Goal: Task Accomplishment & Management: Use online tool/utility

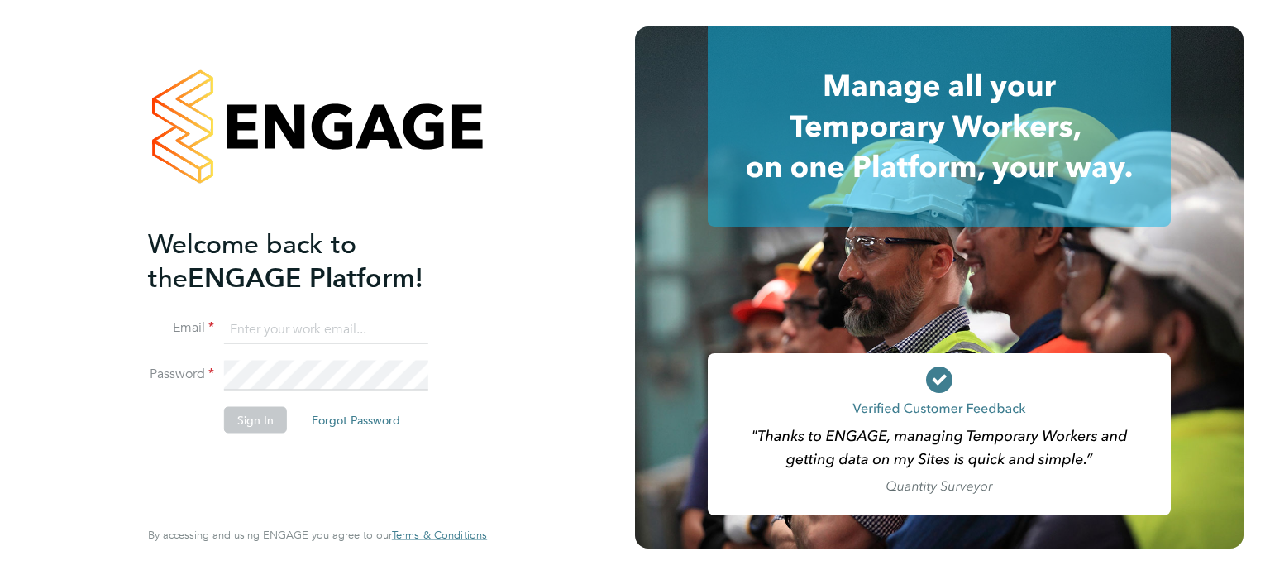
type input "[EMAIL_ADDRESS][DOMAIN_NAME]"
click at [248, 430] on button "Sign In" at bounding box center [255, 419] width 63 height 26
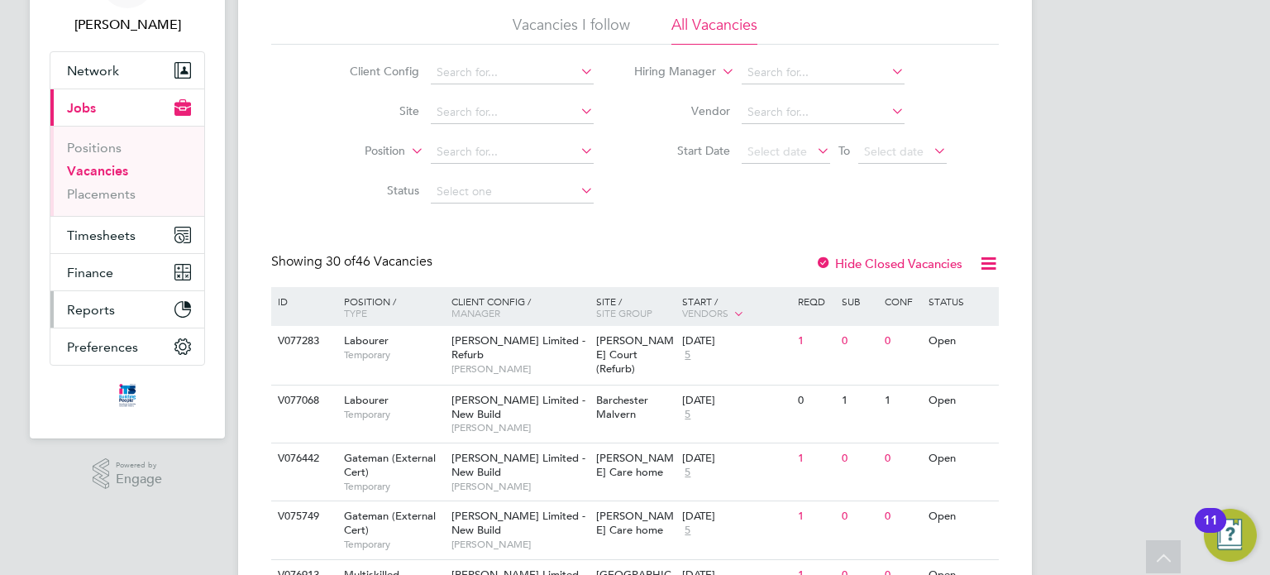
scroll to position [106, 0]
click at [136, 232] on button "Timesheets" at bounding box center [127, 236] width 154 height 36
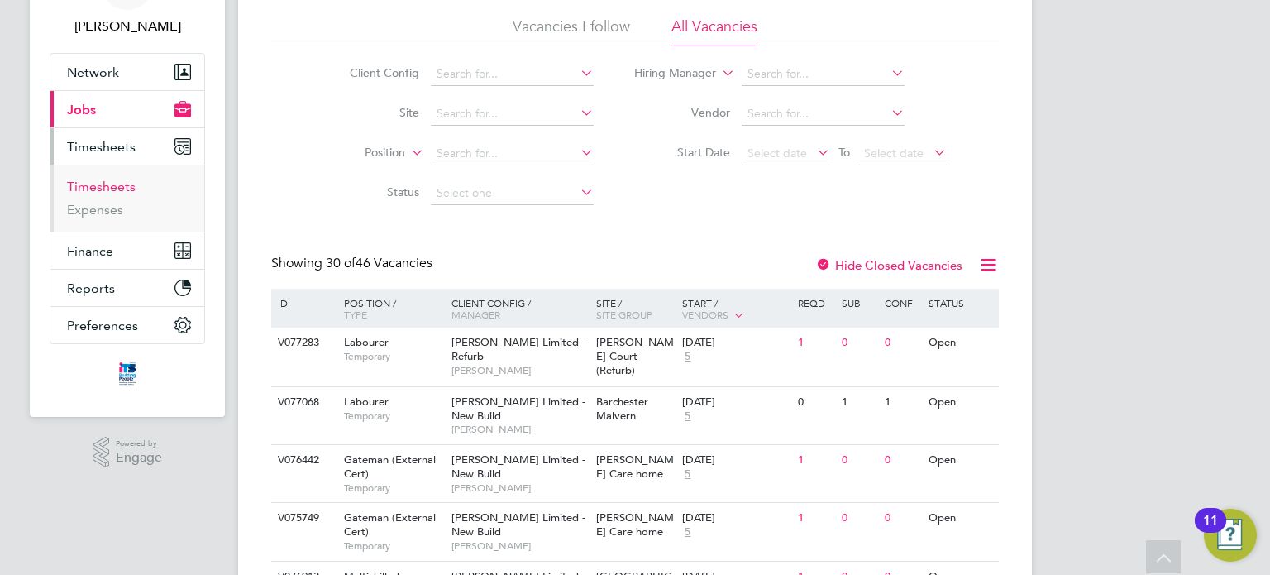
click at [112, 183] on link "Timesheets" at bounding box center [101, 187] width 69 height 16
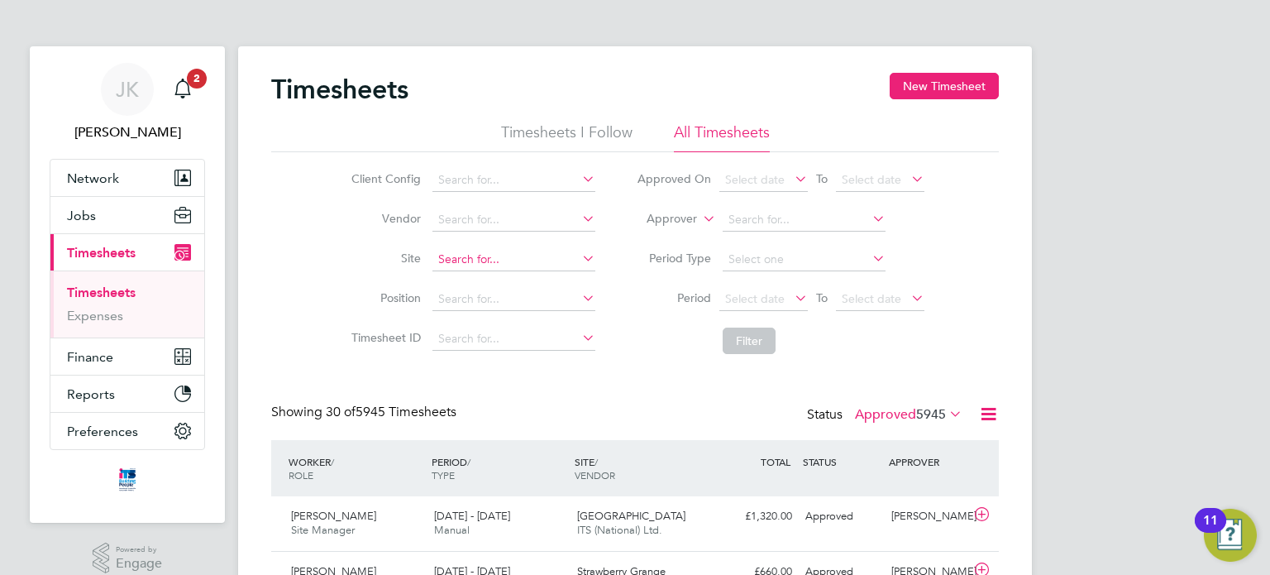
click at [486, 256] on input at bounding box center [514, 259] width 163 height 23
click at [491, 275] on li "Undy" at bounding box center [514, 281] width 164 height 22
type input "Undy"
click at [748, 342] on button "Filter" at bounding box center [749, 341] width 53 height 26
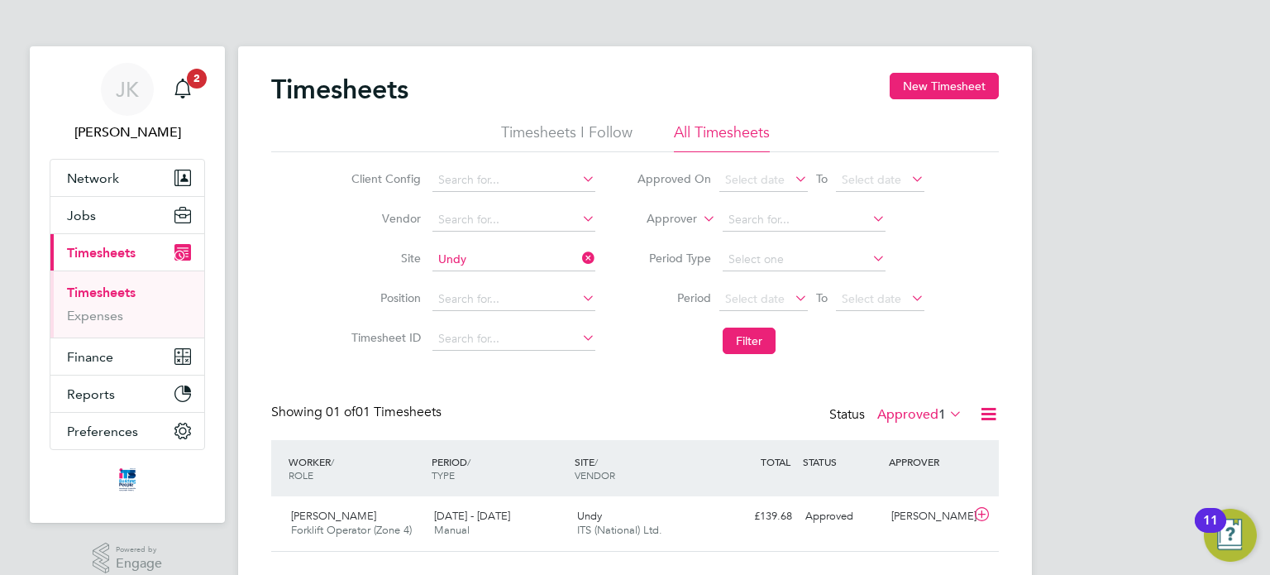
click at [764, 311] on li "Period Select date To Select date" at bounding box center [780, 300] width 329 height 40
click at [770, 292] on span "Select date" at bounding box center [755, 298] width 60 height 15
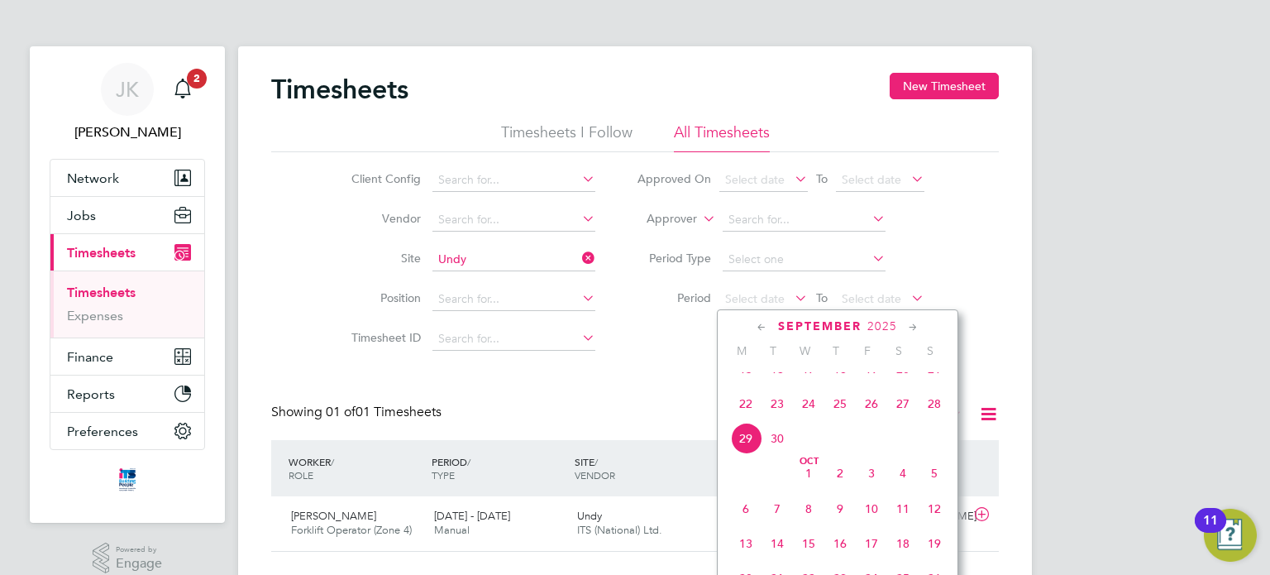
click at [744, 418] on span "22" at bounding box center [745, 403] width 31 height 31
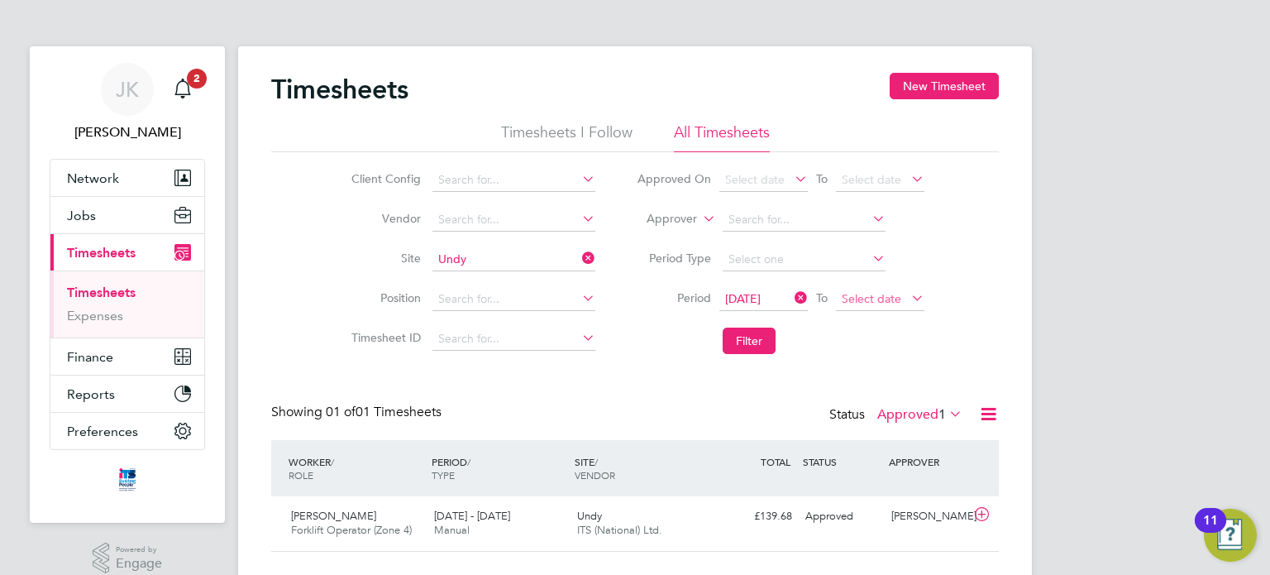
click at [866, 297] on span "Select date" at bounding box center [872, 298] width 60 height 15
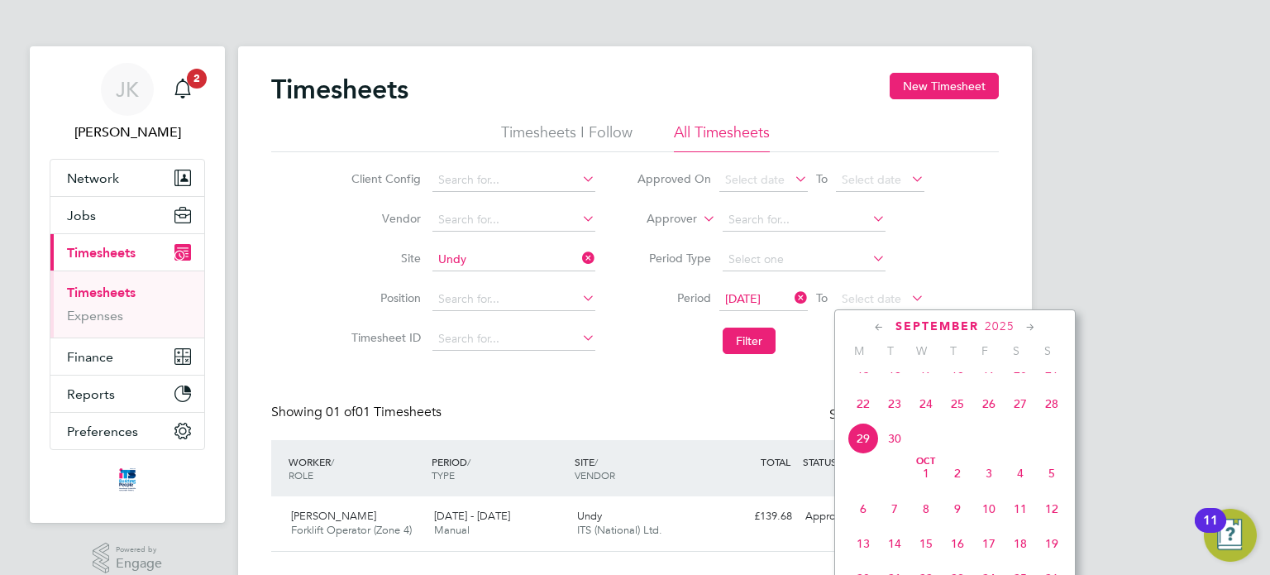
click at [1044, 419] on span "28" at bounding box center [1051, 403] width 31 height 31
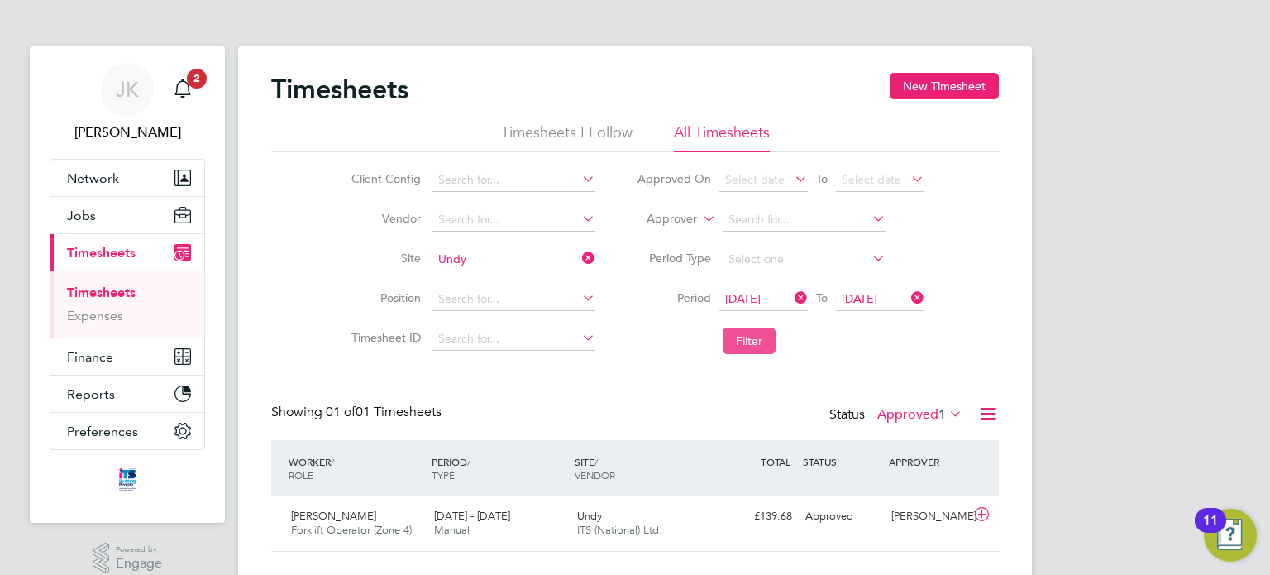
click at [735, 343] on button "Filter" at bounding box center [749, 341] width 53 height 26
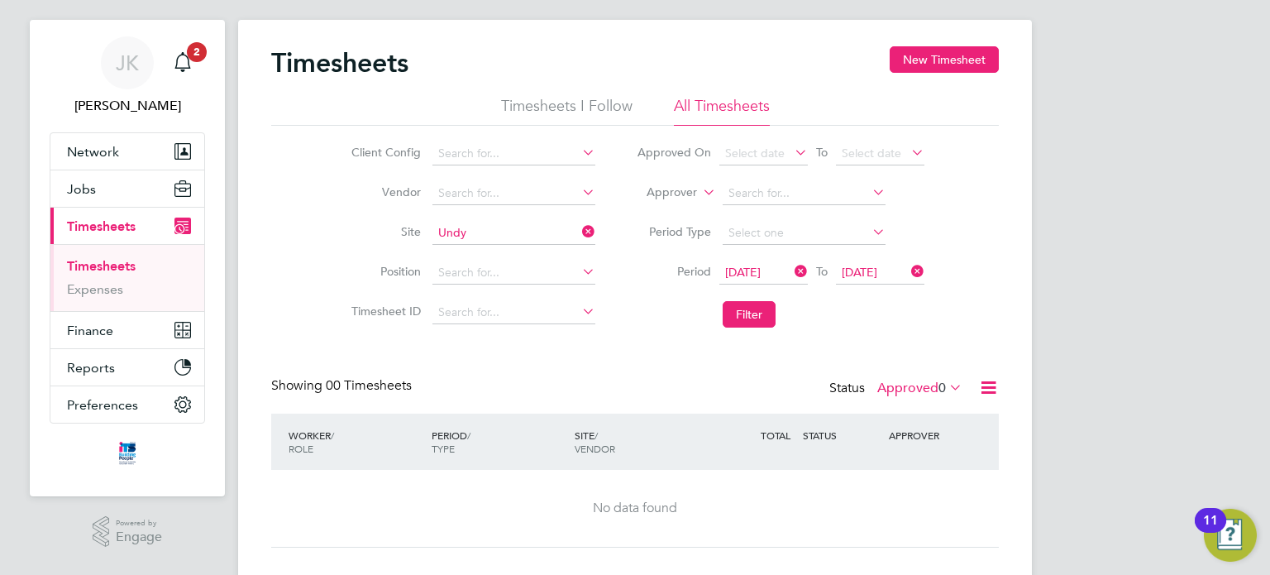
click at [910, 383] on label "Approved 0" at bounding box center [919, 388] width 85 height 17
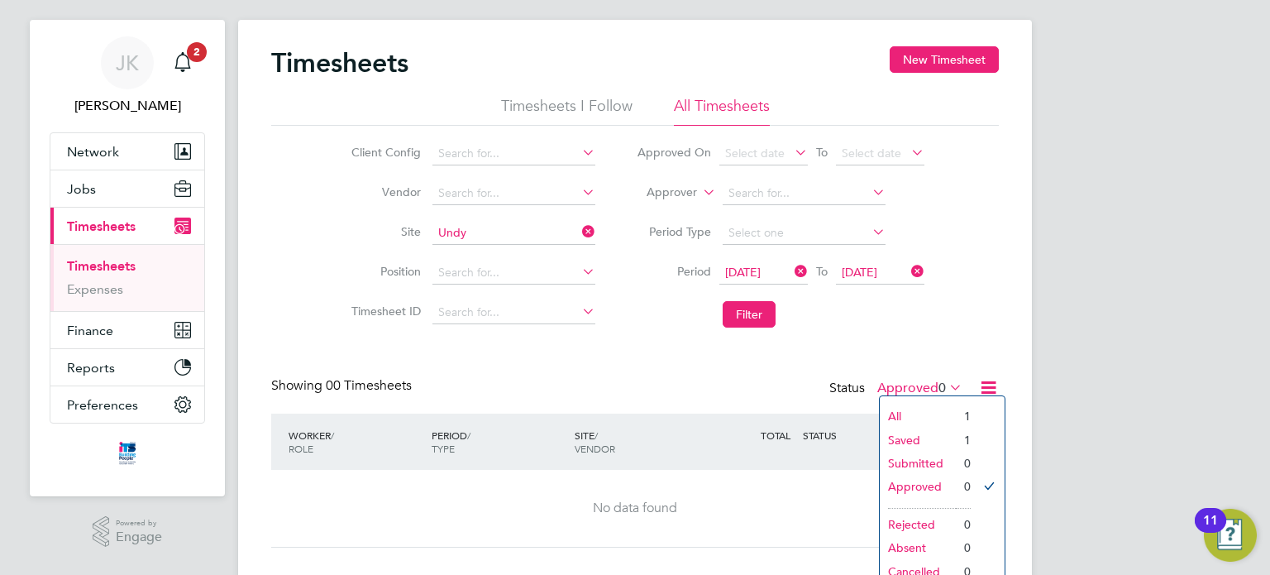
click at [921, 441] on li "Saved" at bounding box center [918, 439] width 76 height 23
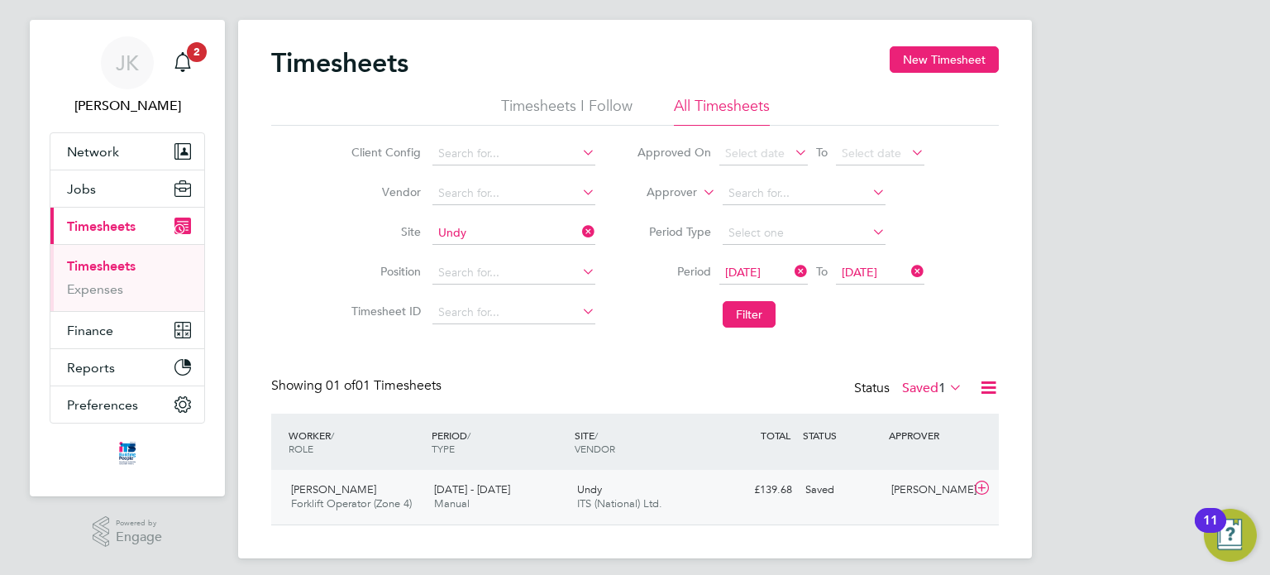
click at [341, 499] on span "Forklift Operator (Zone 4)" at bounding box center [351, 503] width 121 height 14
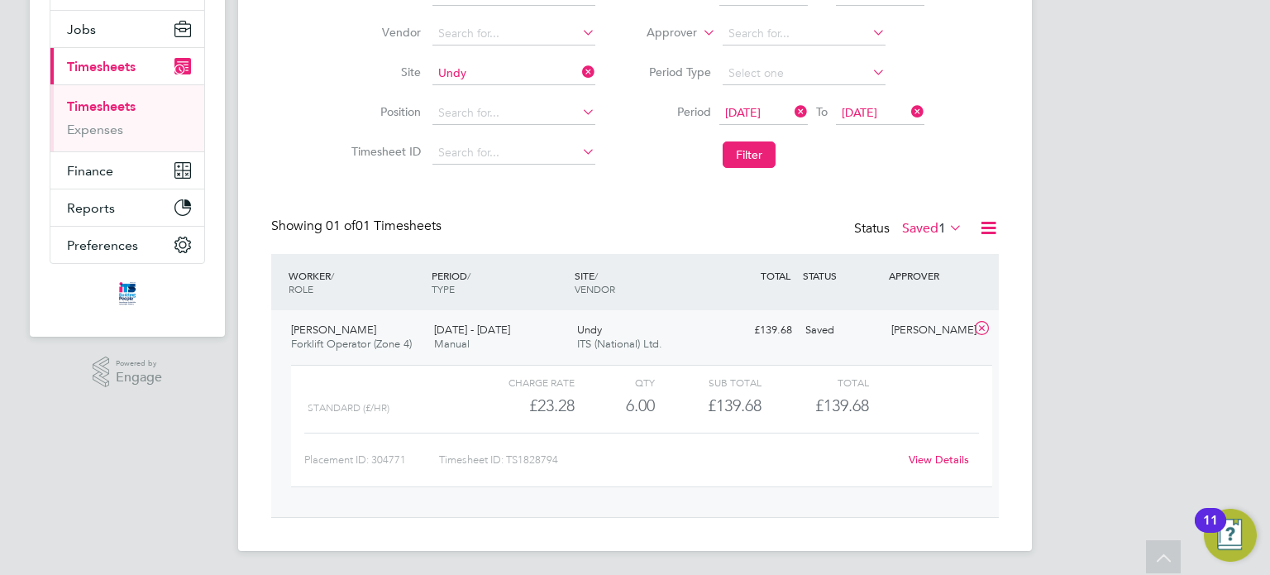
click at [942, 462] on link "View Details" at bounding box center [939, 459] width 60 height 14
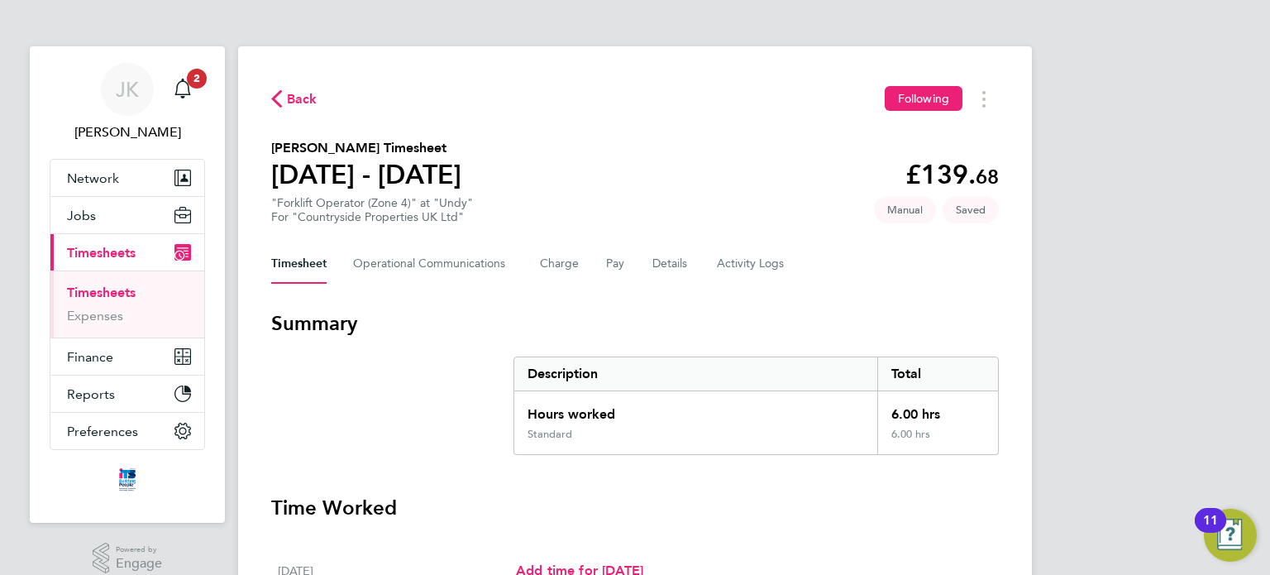
scroll to position [251, 0]
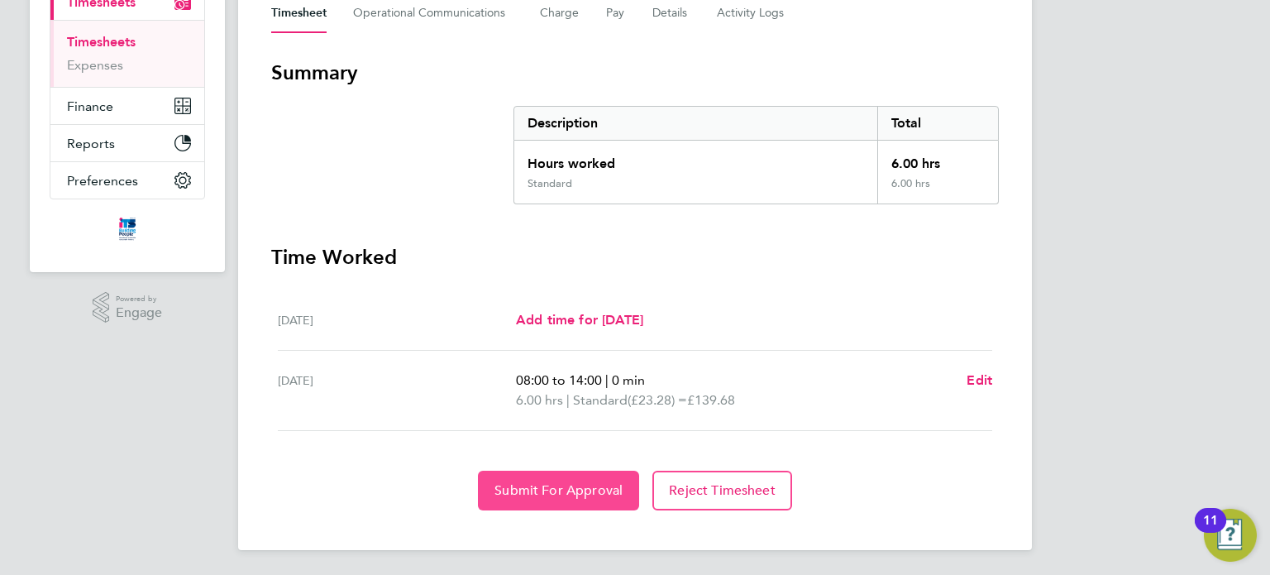
click at [605, 480] on button "Submit For Approval" at bounding box center [558, 491] width 161 height 40
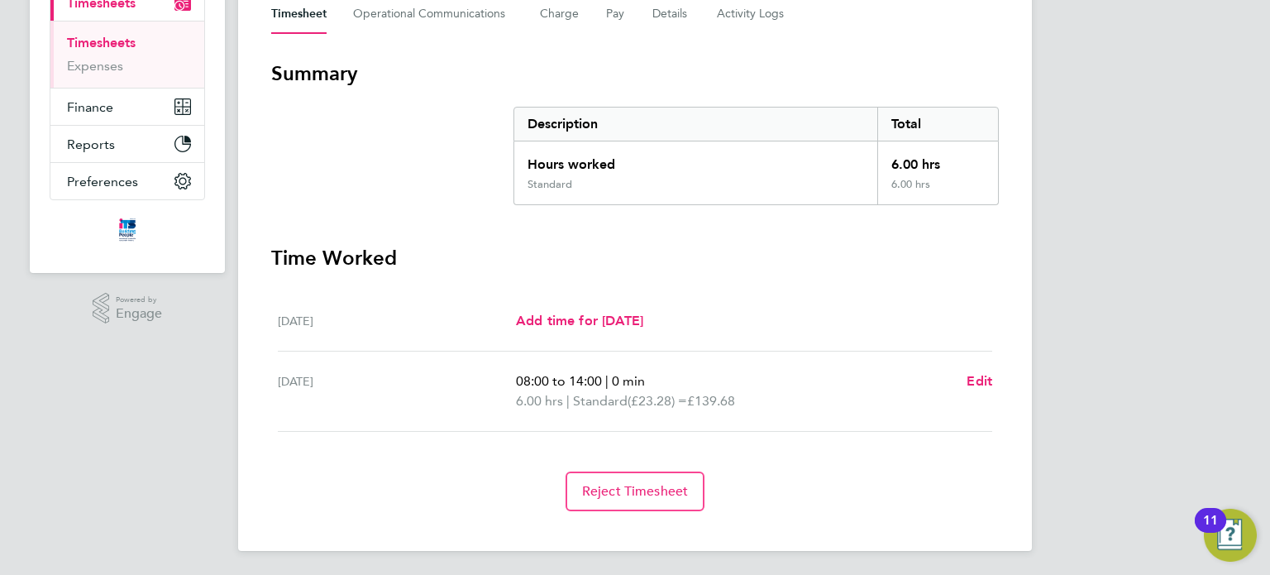
scroll to position [0, 0]
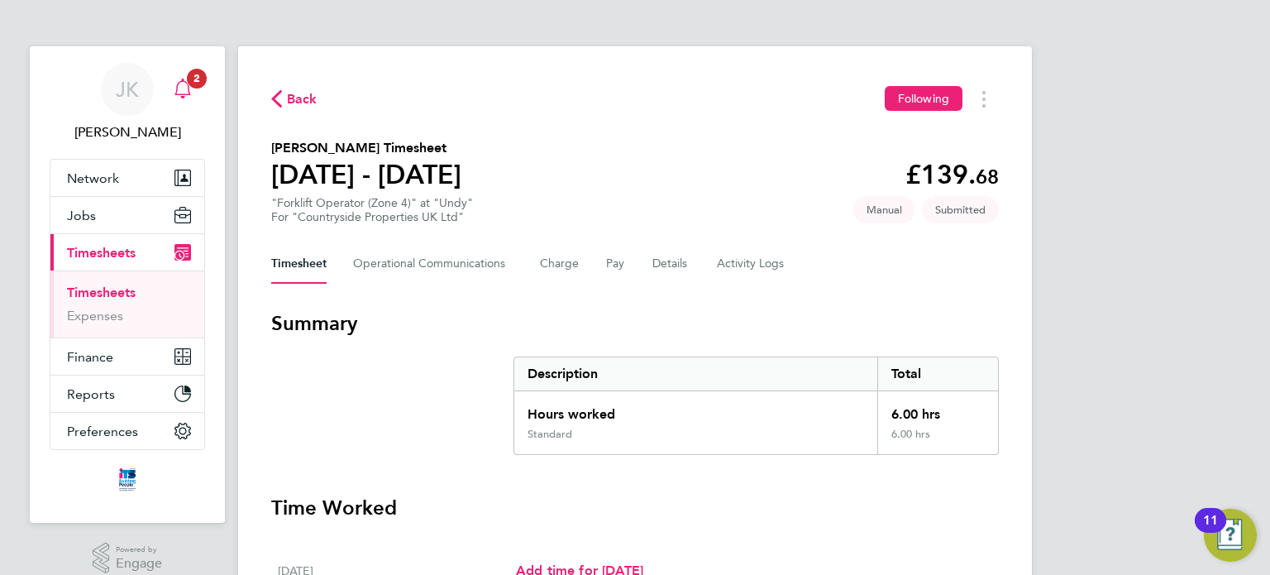
click at [173, 81] on icon "Main navigation" at bounding box center [183, 89] width 20 height 20
